Goal: Transaction & Acquisition: Download file/media

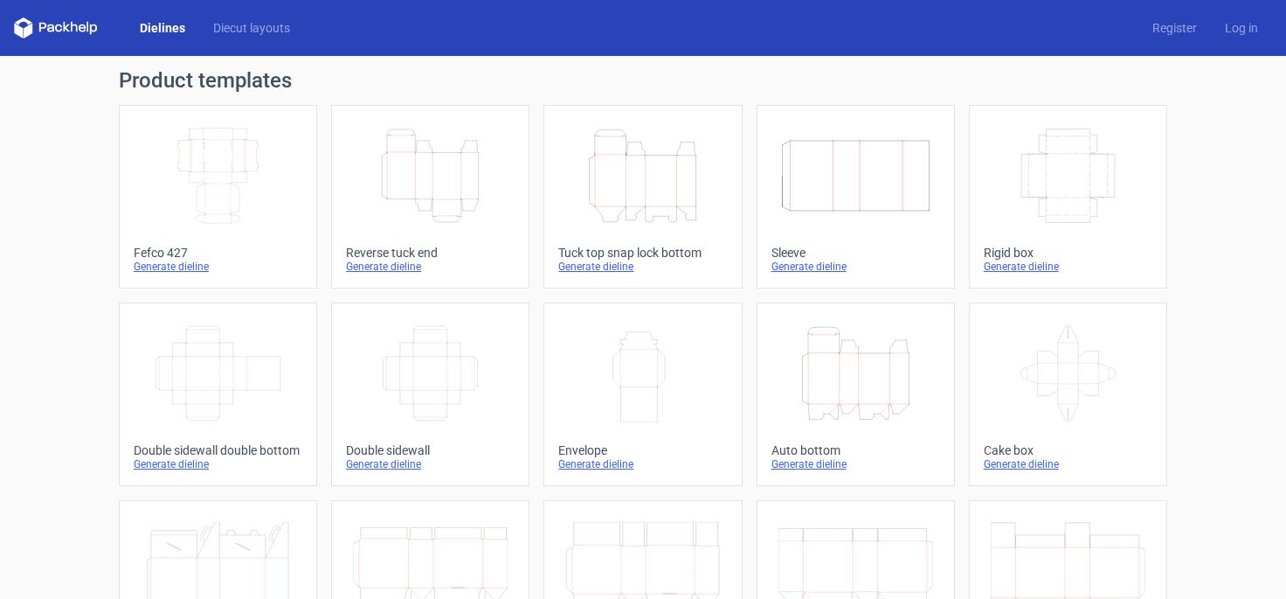
click at [189, 263] on div "Generate dieline" at bounding box center [218, 267] width 169 height 14
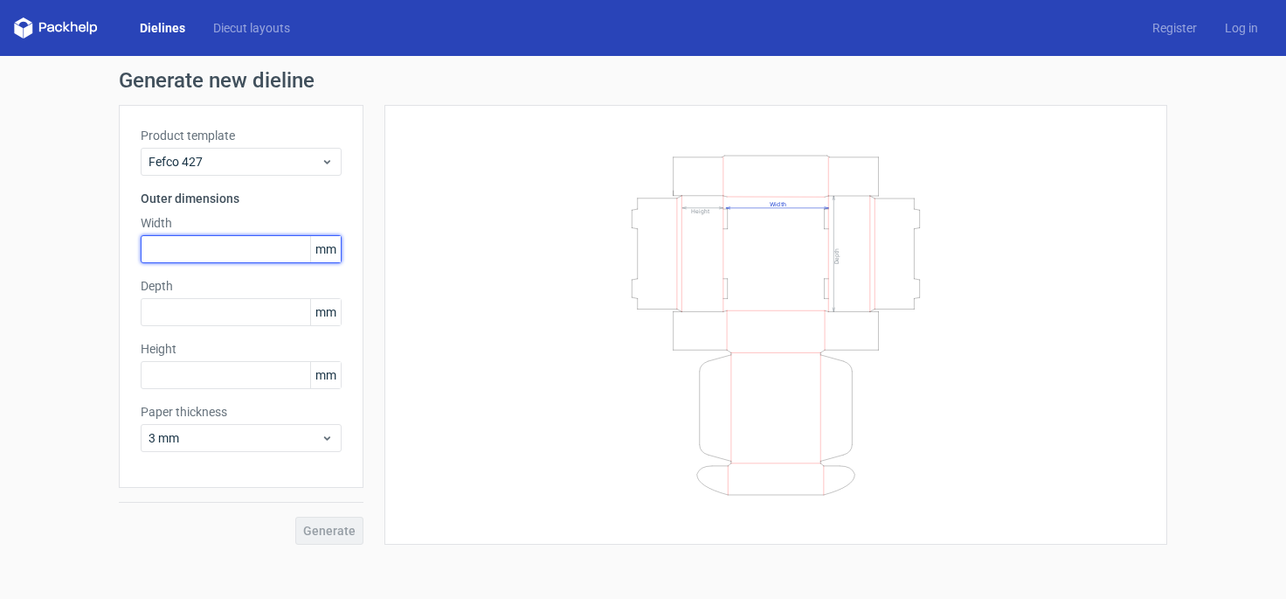
click at [222, 253] on input "text" at bounding box center [241, 249] width 201 height 28
type input "4"
type input "430"
type input "307"
type input "160"
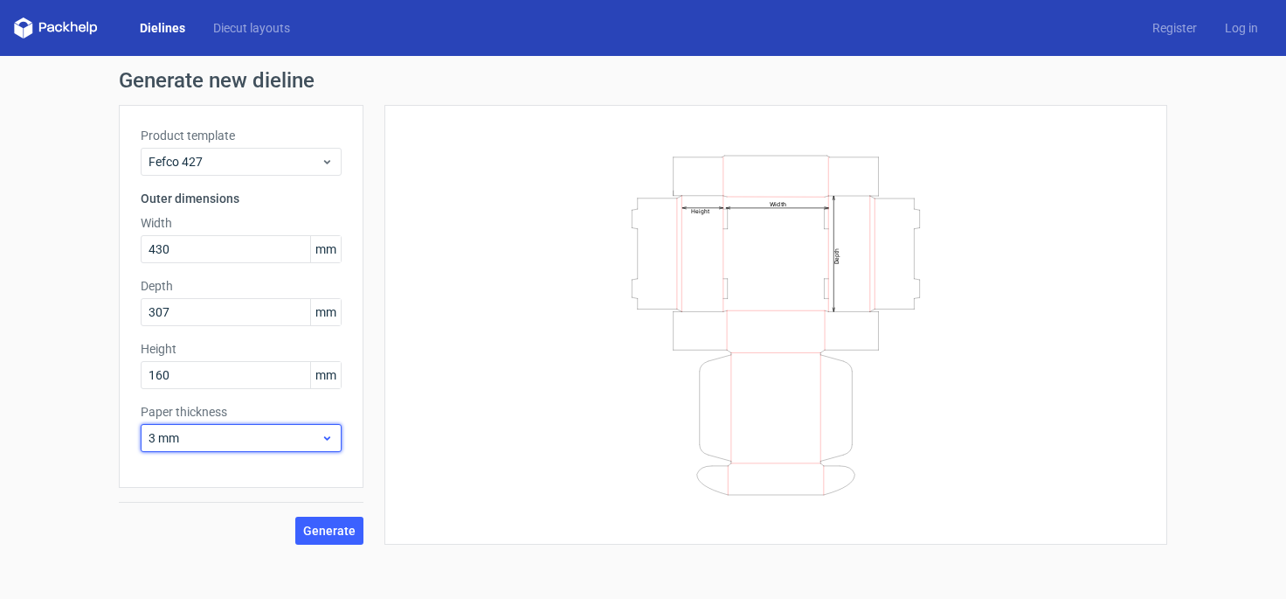
click at [186, 433] on span "3 mm" at bounding box center [235, 437] width 172 height 17
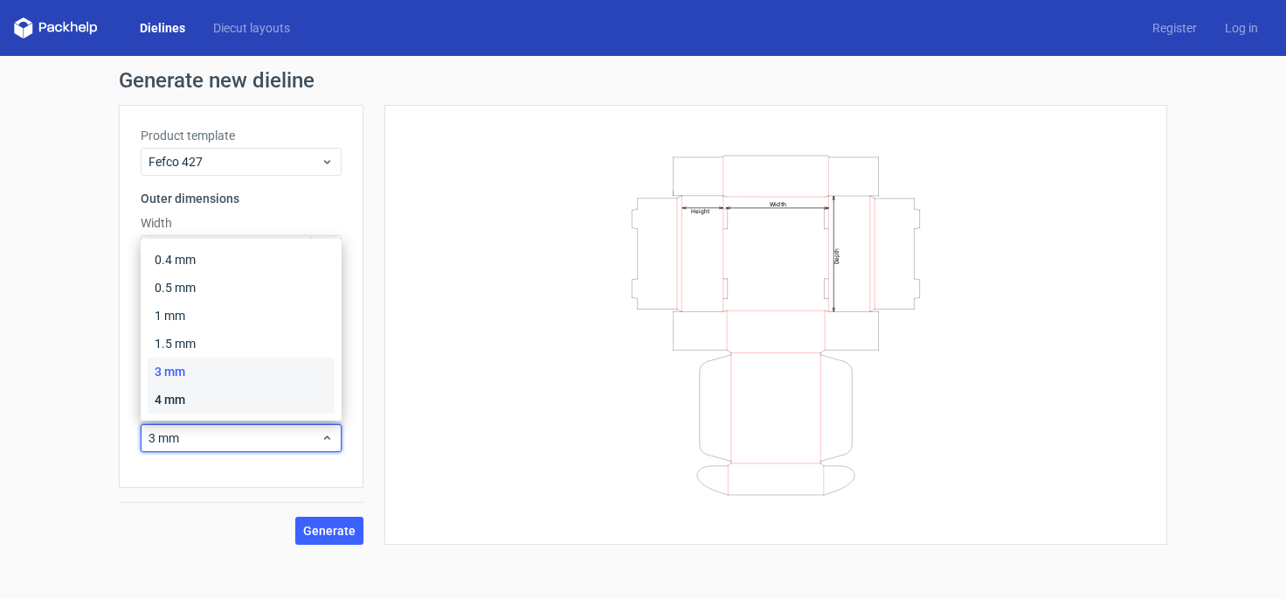
click at [171, 394] on div "4 mm" at bounding box center [241, 399] width 187 height 28
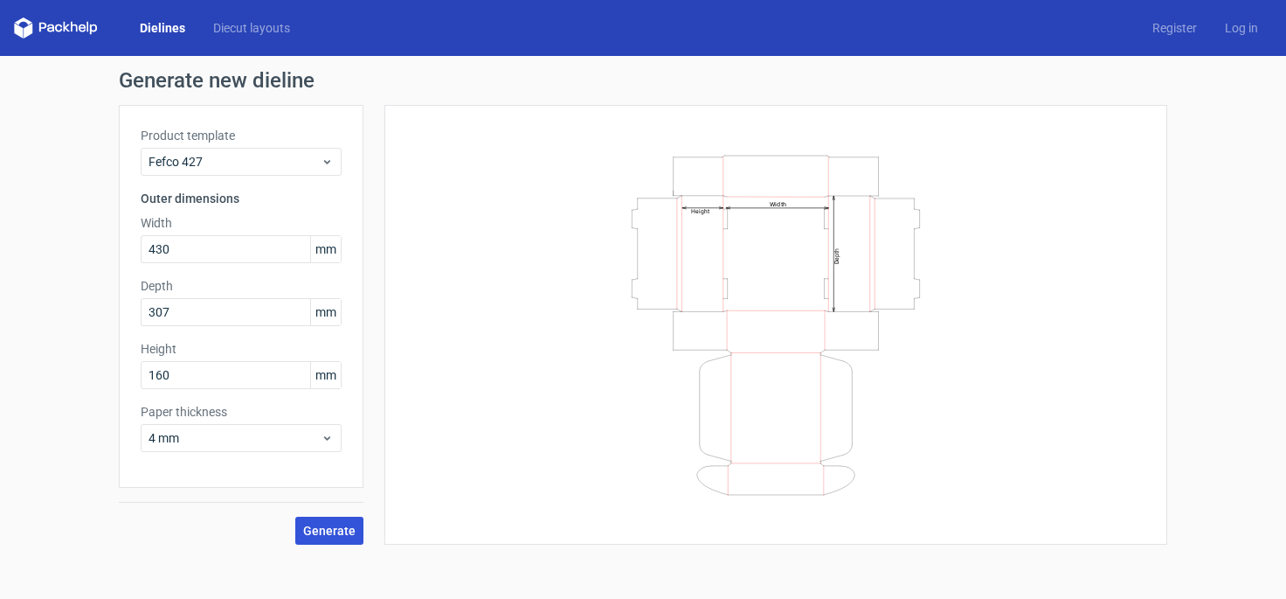
click at [335, 535] on span "Generate" at bounding box center [329, 530] width 52 height 12
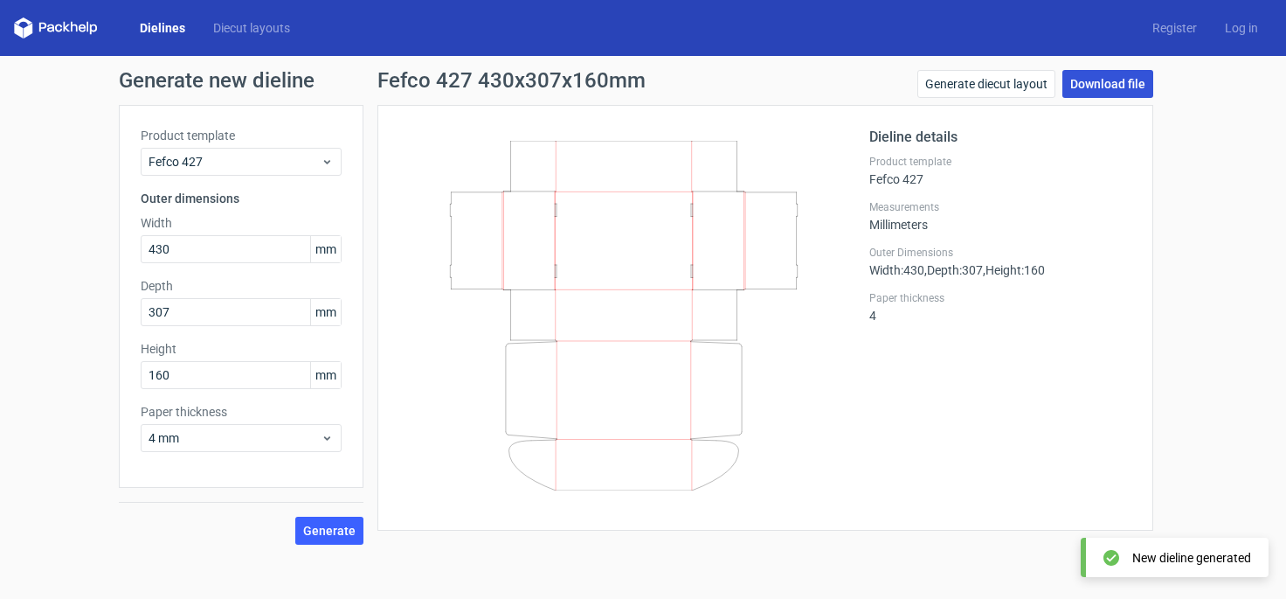
click at [1087, 85] on link "Download file" at bounding box center [1108, 84] width 91 height 28
